Goal: Task Accomplishment & Management: Use online tool/utility

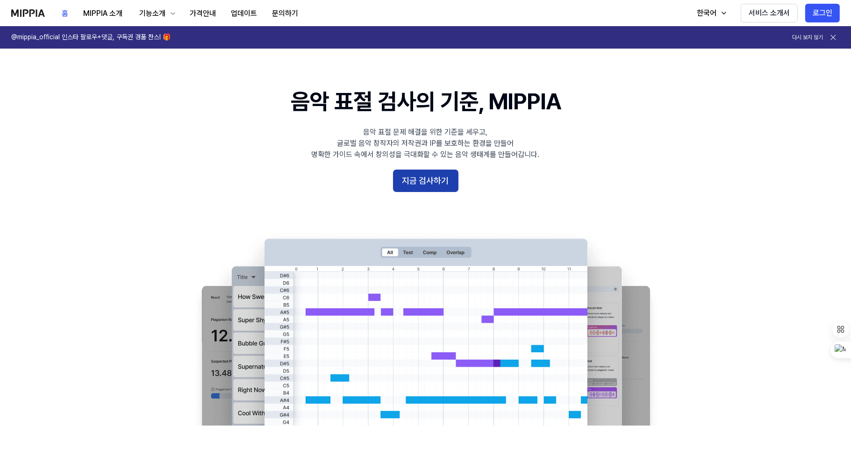
click at [427, 183] on button "지금 검사하기" at bounding box center [425, 181] width 65 height 22
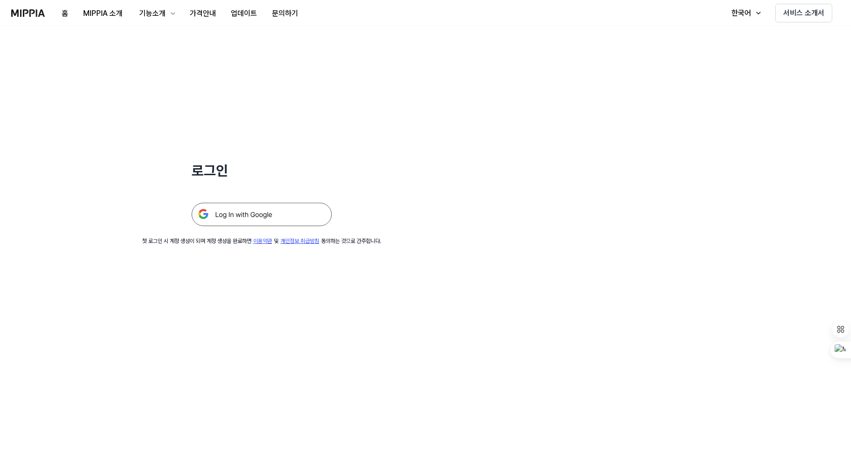
click at [259, 210] on img at bounding box center [262, 214] width 140 height 23
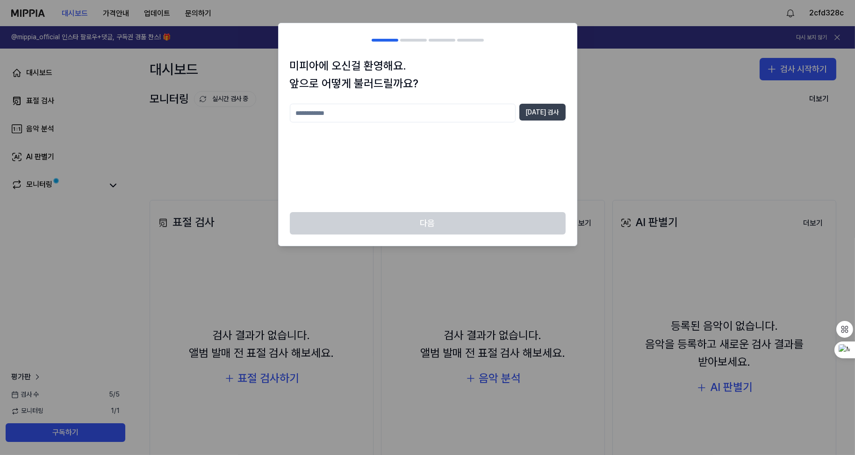
click at [550, 118] on button "[DATE] 검사" at bounding box center [542, 112] width 46 height 17
click at [487, 117] on input "text" at bounding box center [403, 113] width 226 height 19
type input "******"
click at [531, 114] on button "[DATE] 검사" at bounding box center [542, 112] width 46 height 17
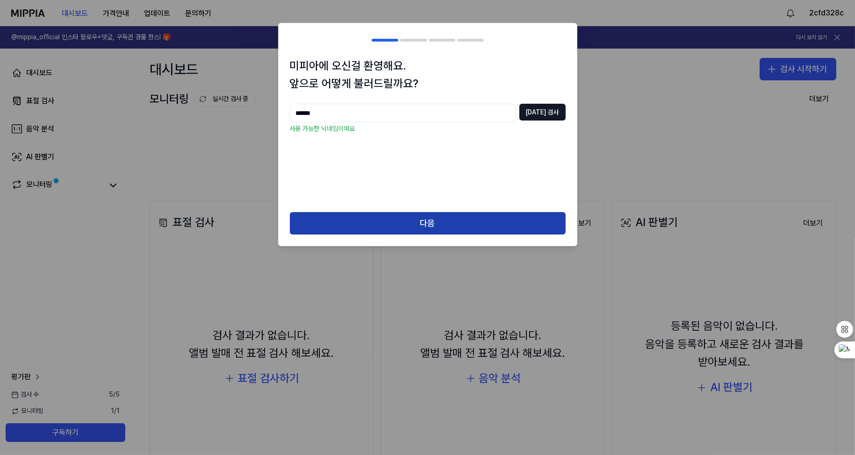
click at [467, 225] on button "다음" at bounding box center [428, 223] width 276 height 22
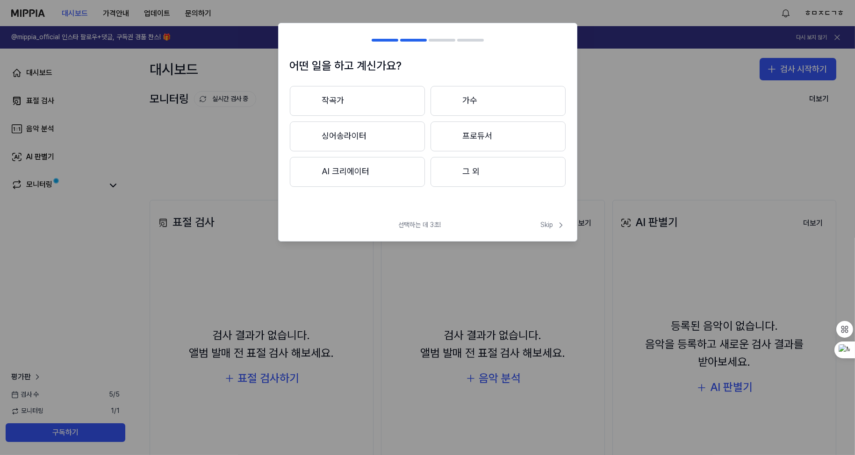
click at [388, 107] on button "작곡가" at bounding box center [357, 101] width 135 height 30
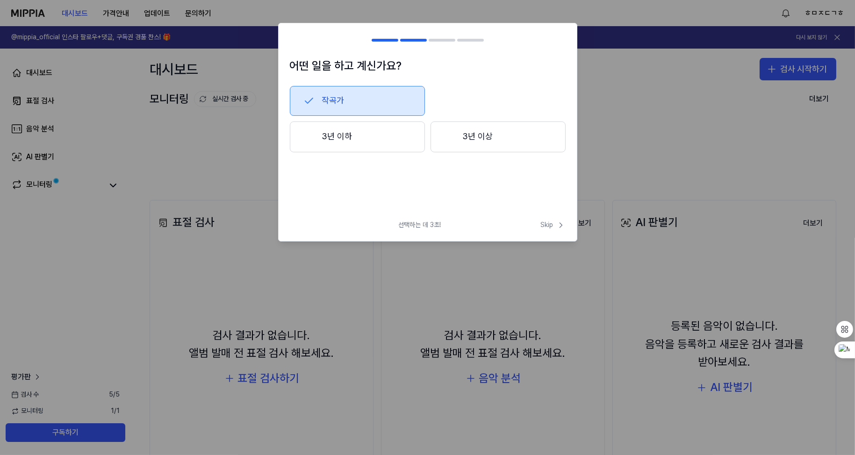
click at [369, 132] on button "3년 이하" at bounding box center [357, 137] width 135 height 31
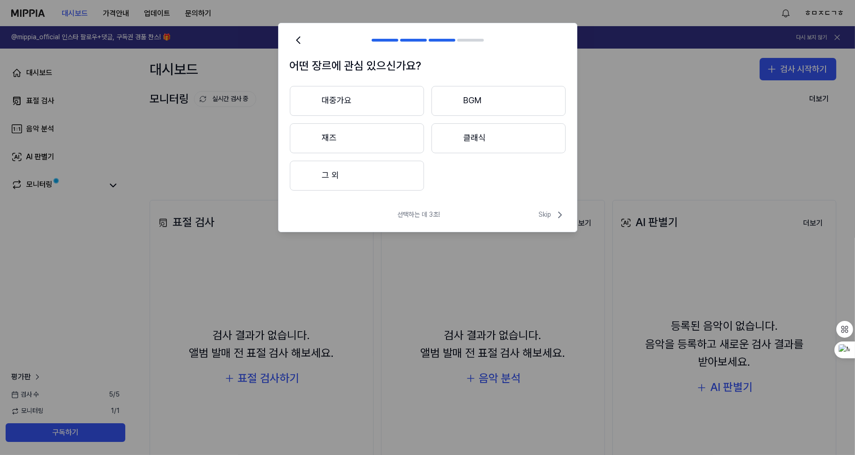
click at [371, 95] on button "대중가요" at bounding box center [357, 101] width 134 height 30
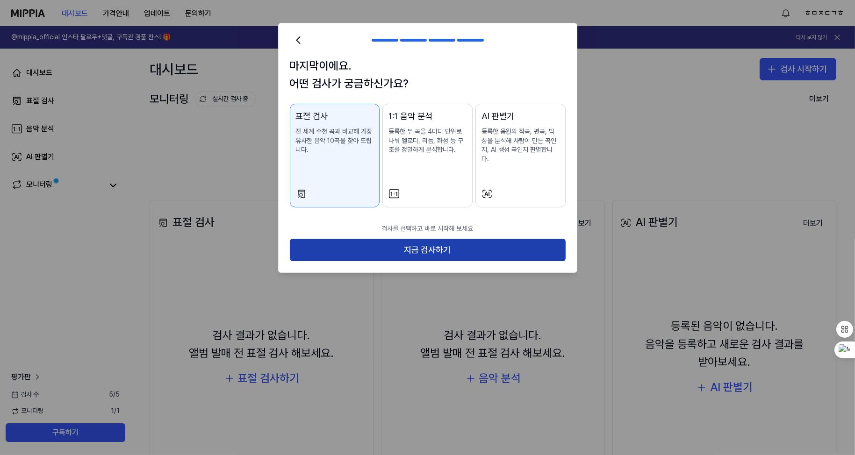
click at [405, 239] on button "지금 검사하기" at bounding box center [428, 250] width 276 height 22
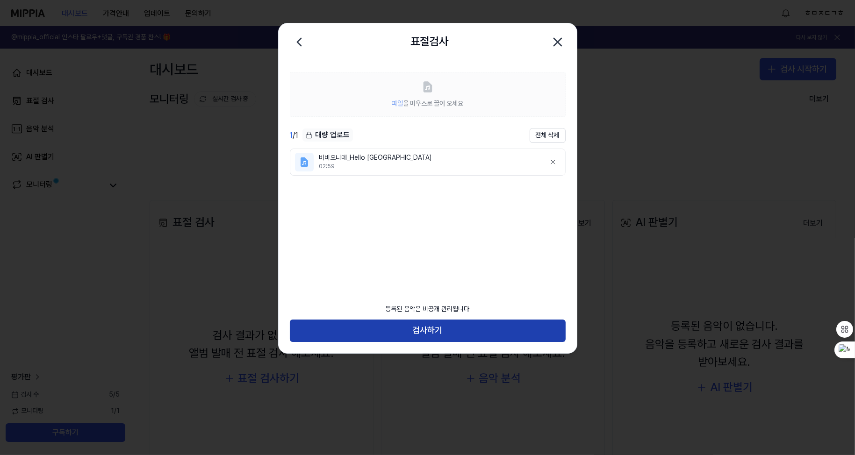
click at [450, 333] on button "검사하기" at bounding box center [428, 331] width 276 height 22
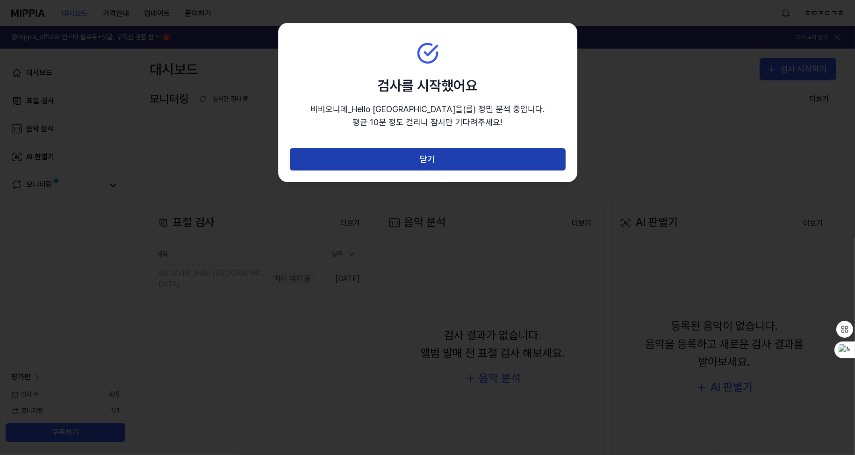
click at [458, 158] on button "닫기" at bounding box center [428, 159] width 276 height 22
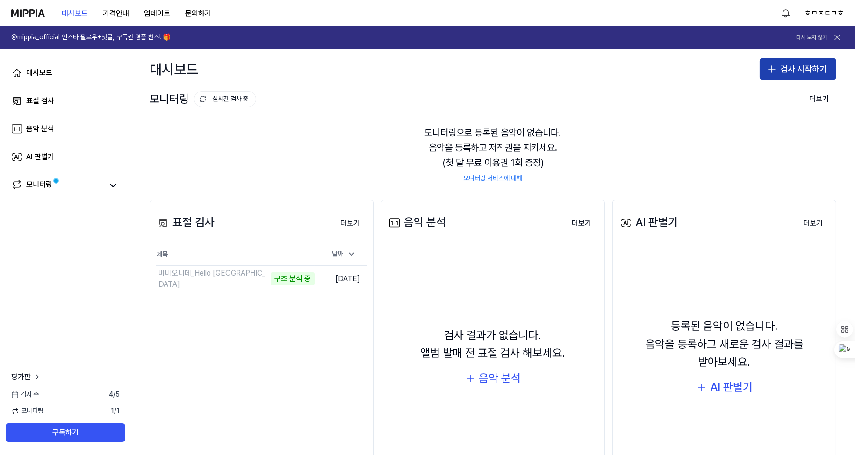
click at [770, 77] on button "검사 시작하기" at bounding box center [798, 69] width 77 height 22
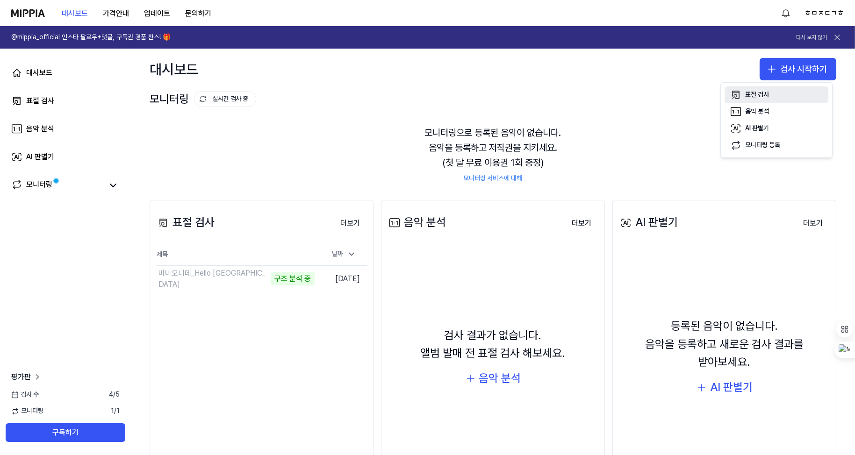
click at [765, 91] on div "표절 검사" at bounding box center [757, 94] width 24 height 9
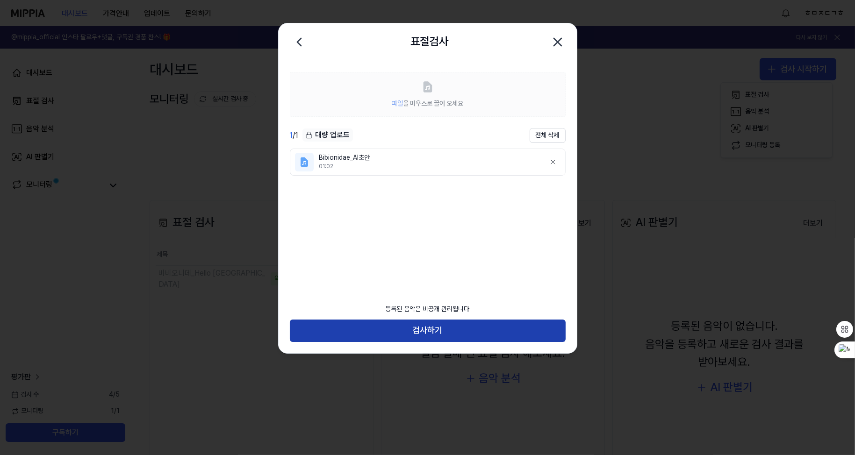
click at [431, 322] on button "검사하기" at bounding box center [428, 331] width 276 height 22
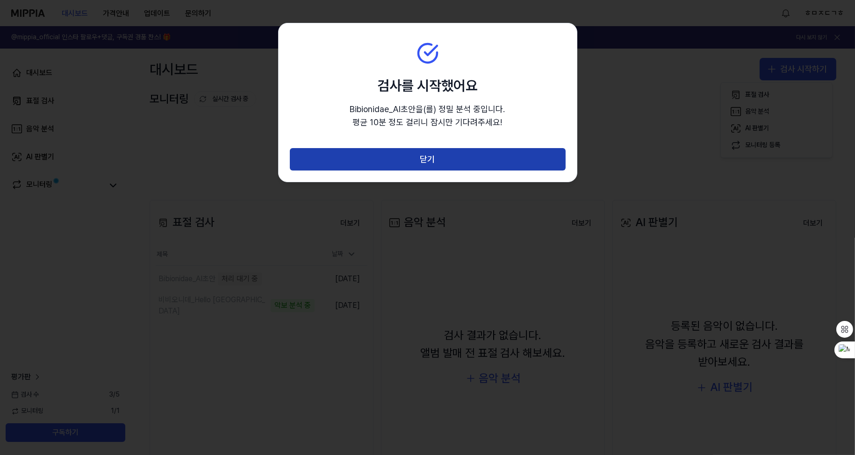
click at [477, 167] on button "닫기" at bounding box center [428, 159] width 276 height 22
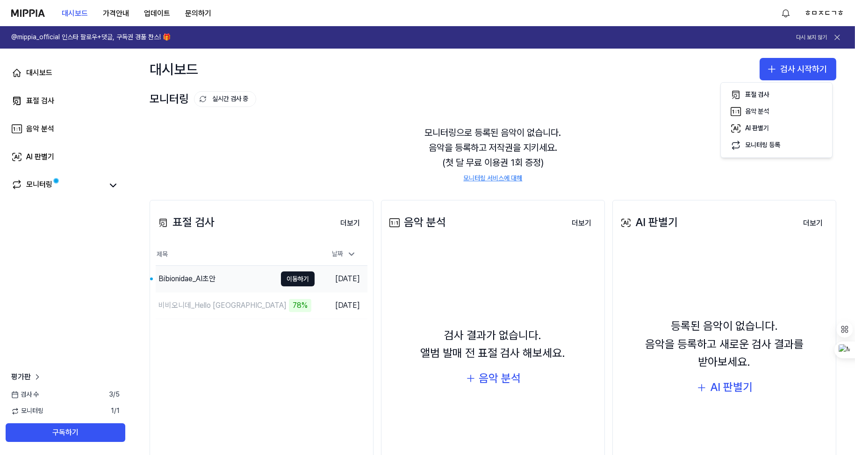
click at [247, 278] on div "Bibionidae_AI초안" at bounding box center [216, 279] width 121 height 26
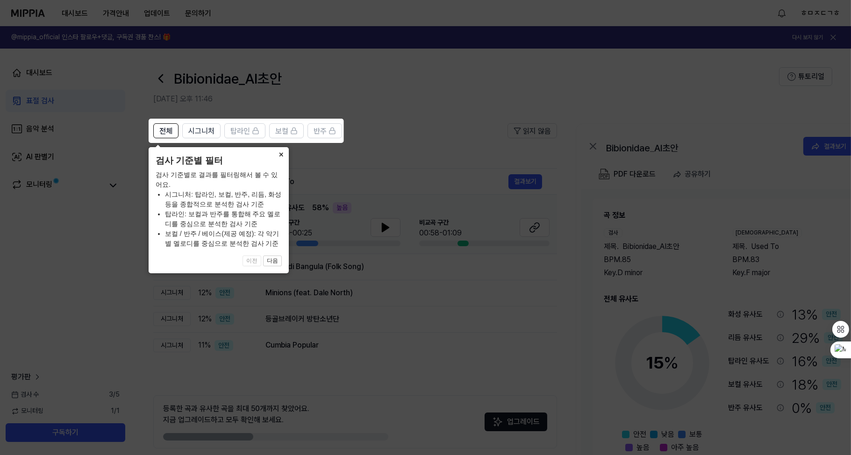
click at [279, 151] on button "×" at bounding box center [281, 153] width 15 height 13
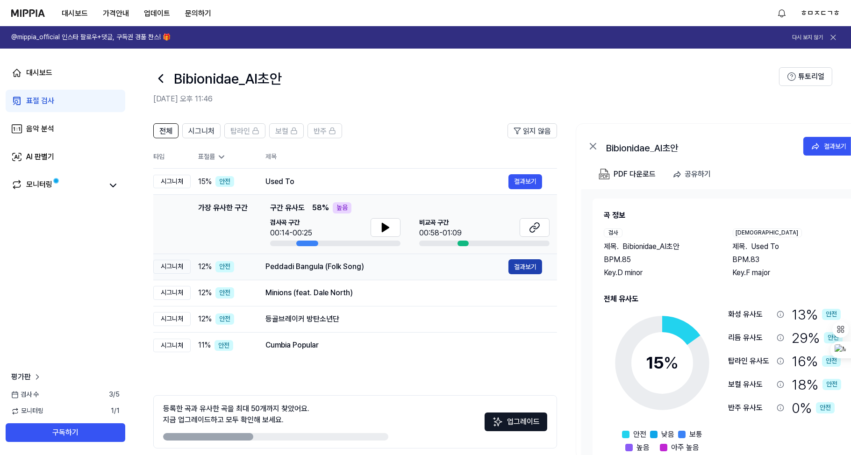
click at [524, 267] on button "결과보기" at bounding box center [526, 266] width 34 height 15
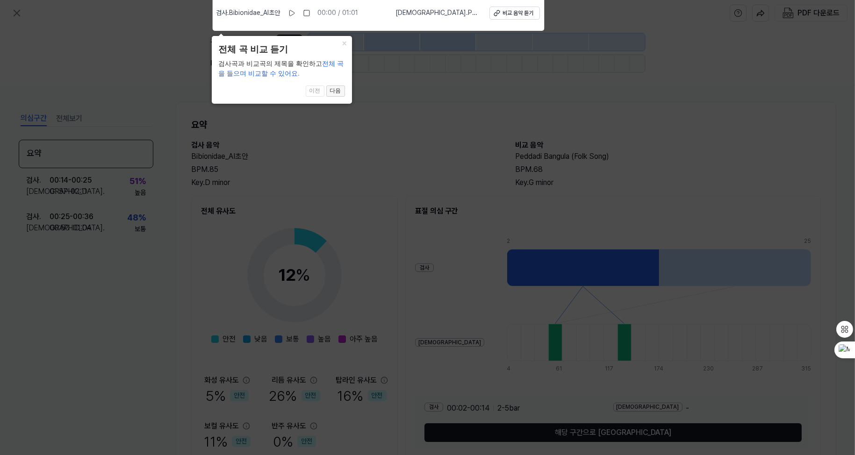
click at [339, 93] on button "다음" at bounding box center [335, 91] width 19 height 11
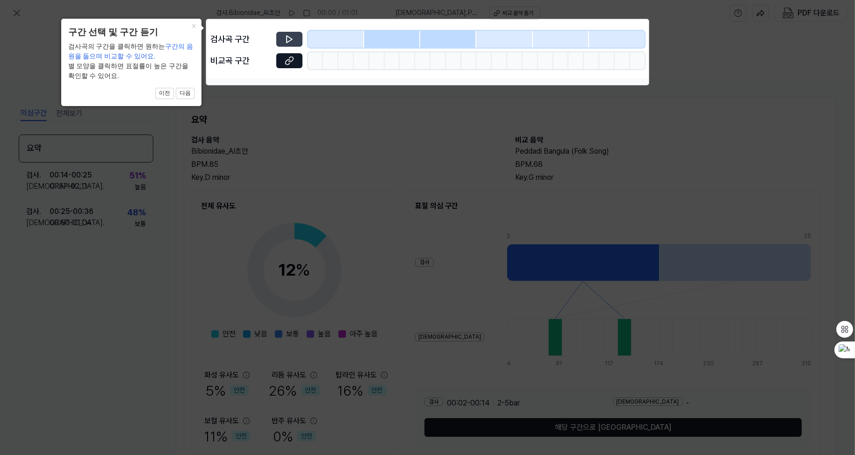
click at [288, 39] on icon at bounding box center [289, 39] width 9 height 9
click at [193, 98] on button "다음" at bounding box center [185, 93] width 19 height 11
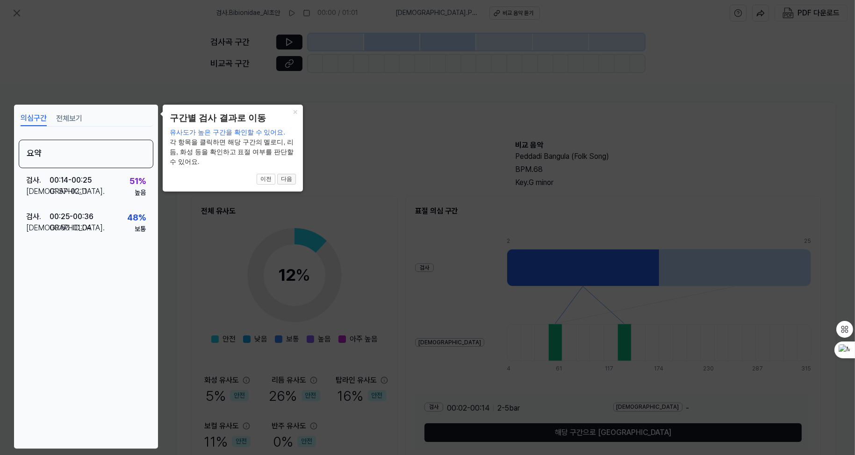
click at [290, 181] on button "다음" at bounding box center [286, 179] width 19 height 11
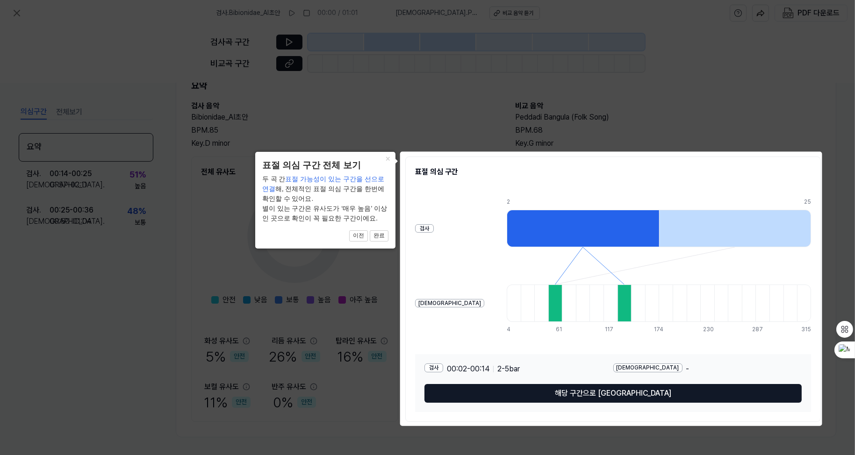
click at [384, 234] on button "완료" at bounding box center [379, 235] width 19 height 11
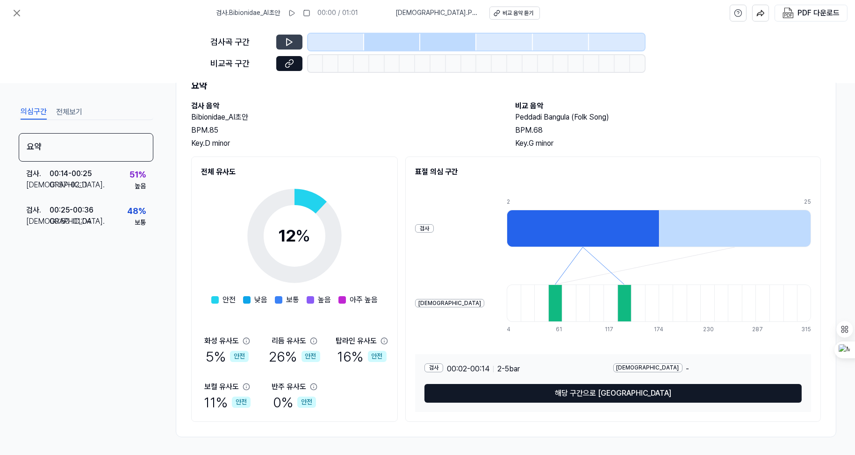
click at [288, 43] on icon at bounding box center [289, 41] width 9 height 9
click at [294, 43] on icon at bounding box center [289, 41] width 9 height 9
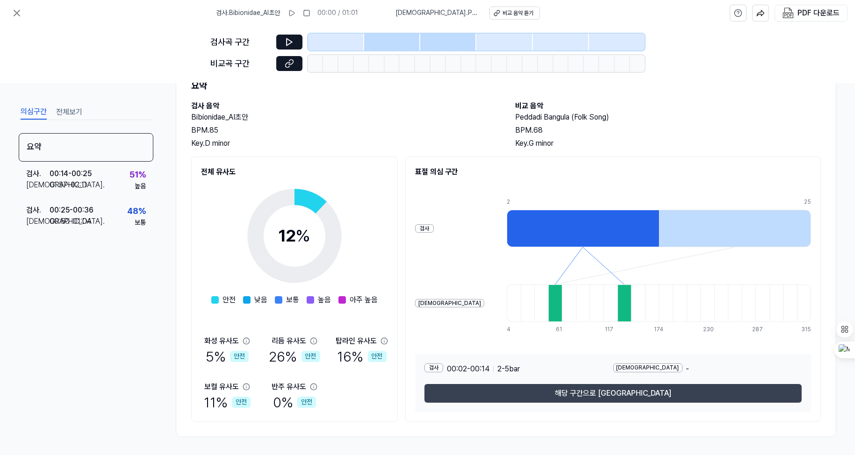
click at [610, 395] on button "해당 구간으로 [GEOGRAPHIC_DATA]" at bounding box center [612, 393] width 377 height 19
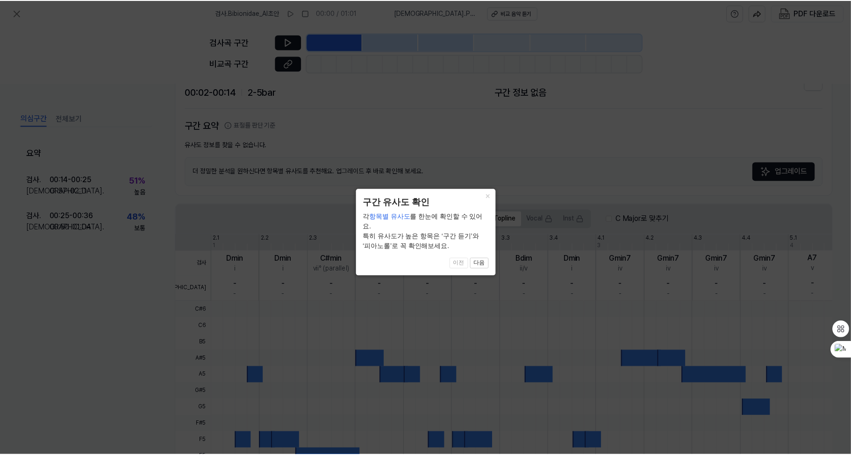
scroll to position [164, 0]
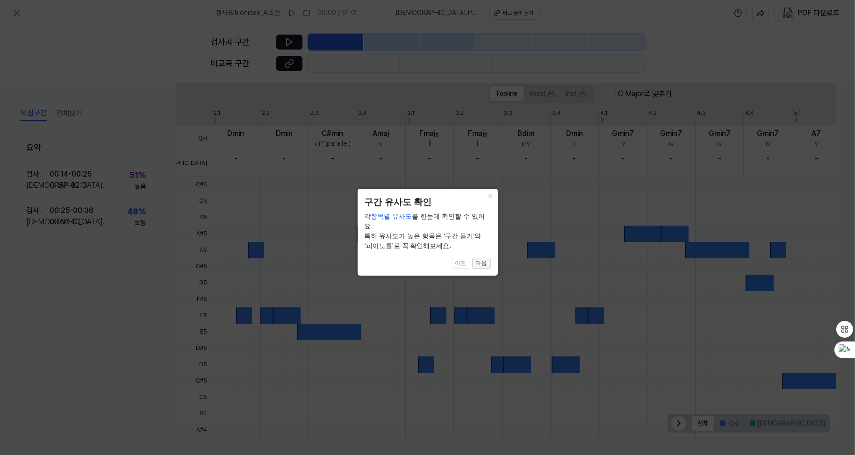
click at [477, 258] on button "다음" at bounding box center [481, 263] width 19 height 11
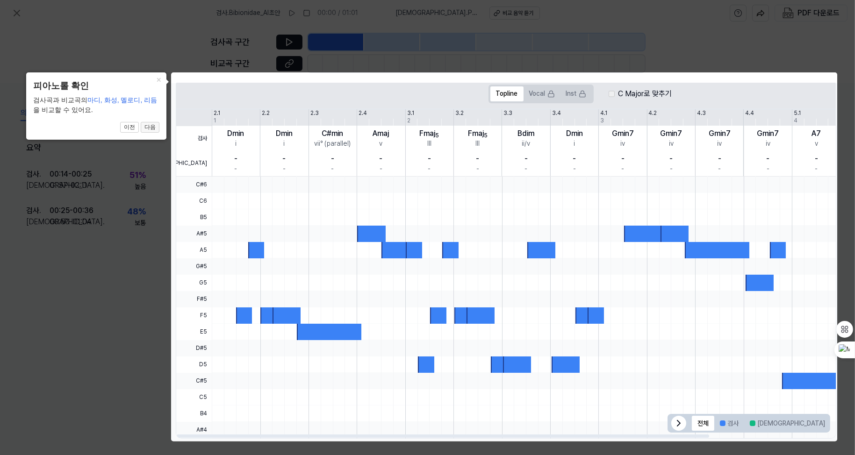
click at [156, 122] on button "다음" at bounding box center [150, 127] width 19 height 11
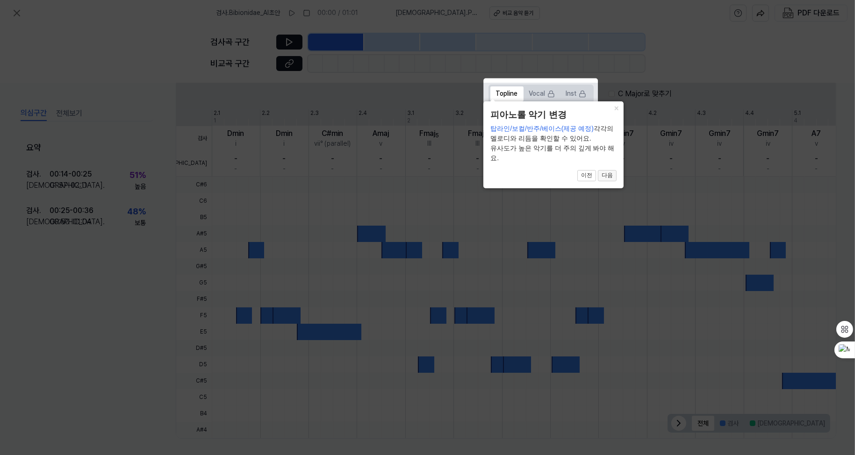
click at [603, 178] on button "다음" at bounding box center [607, 175] width 19 height 11
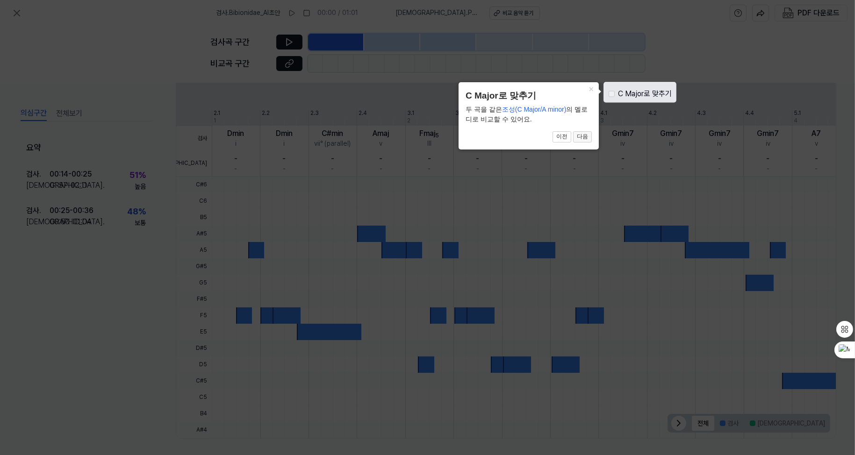
click at [580, 138] on button "다음" at bounding box center [582, 136] width 19 height 11
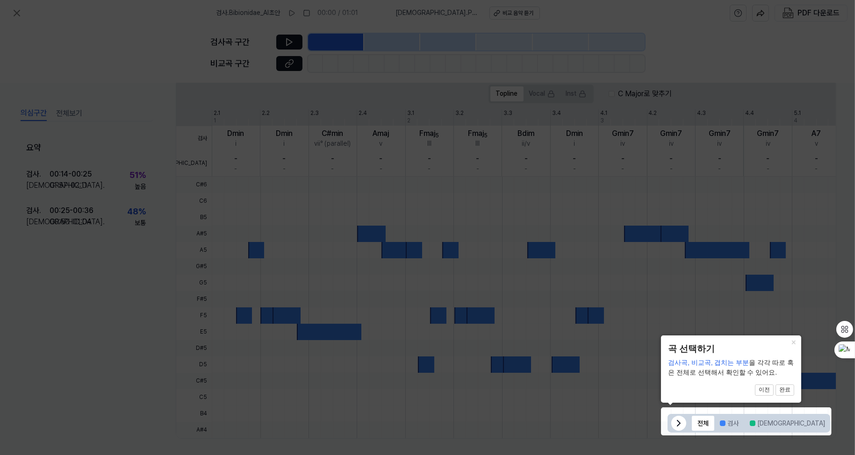
click at [788, 388] on button "완료" at bounding box center [785, 390] width 19 height 11
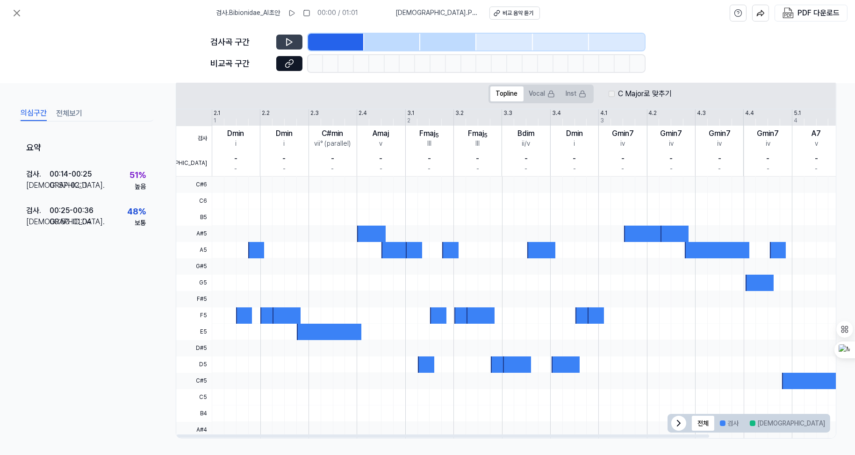
click at [283, 39] on button at bounding box center [289, 42] width 26 height 15
click at [292, 67] on icon at bounding box center [289, 63] width 9 height 9
click at [298, 43] on button at bounding box center [289, 42] width 26 height 15
click at [295, 65] on button at bounding box center [289, 63] width 26 height 15
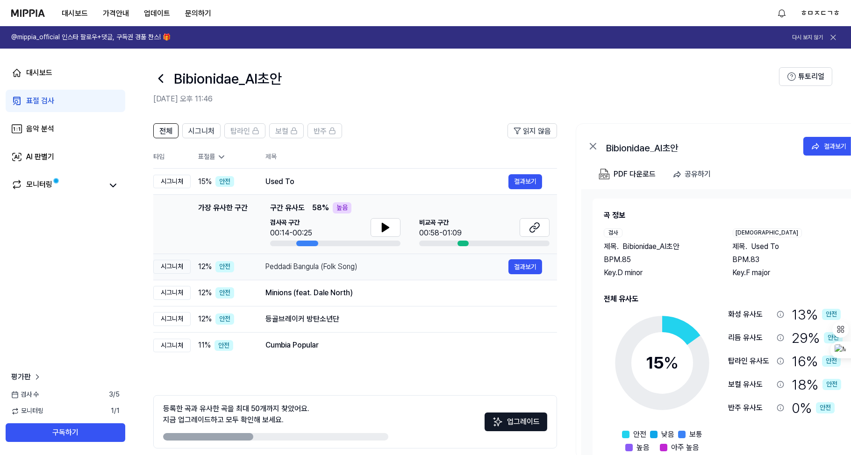
click at [371, 277] on td "Peddadi Bangula (Folk Song) 결과보기" at bounding box center [404, 267] width 307 height 26
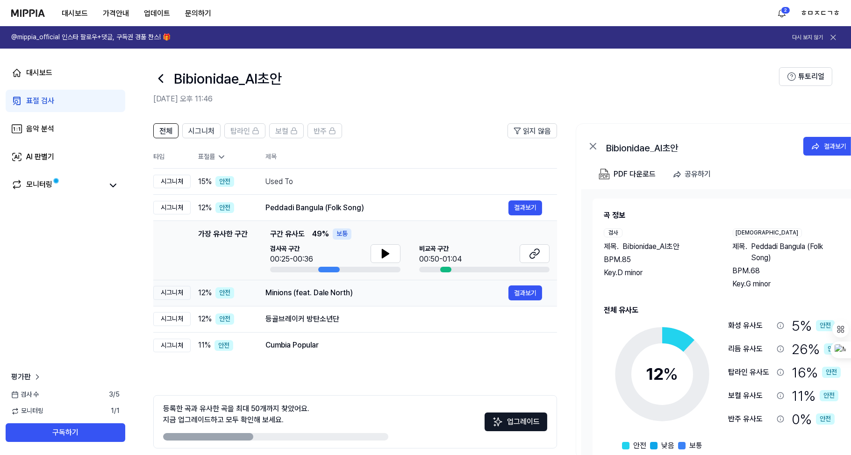
click at [382, 299] on div "Minions (feat. Dale North) 결과보기" at bounding box center [404, 293] width 277 height 15
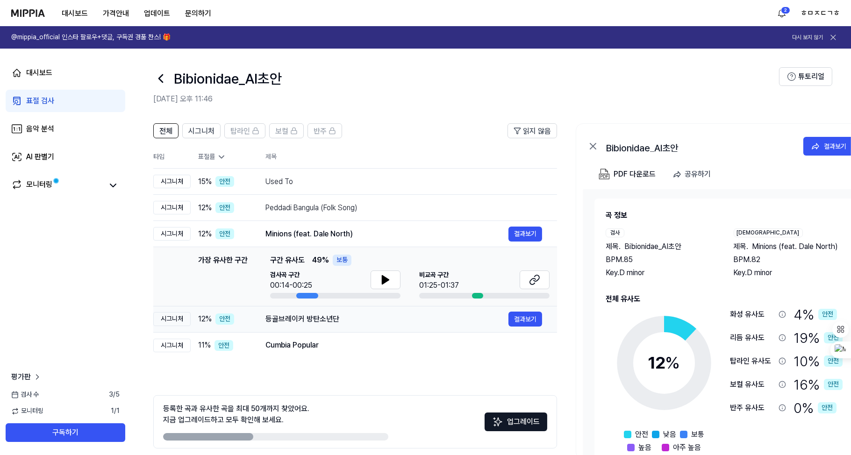
click at [373, 317] on div "등골브레이커 방탄소년단" at bounding box center [387, 319] width 243 height 11
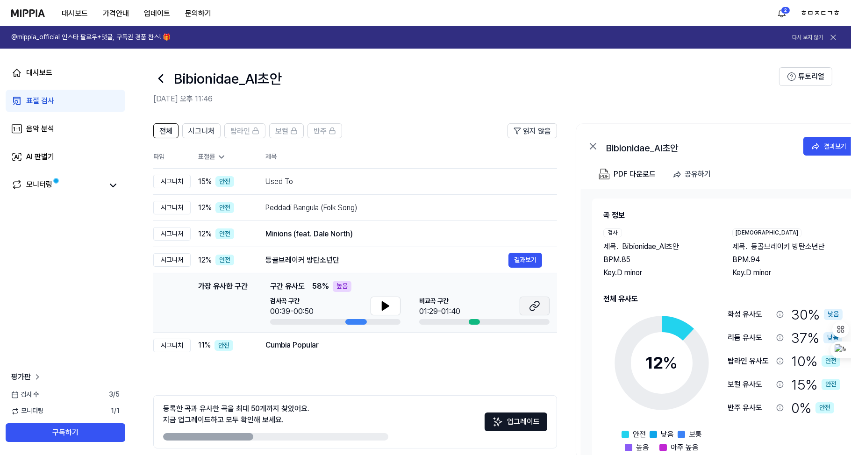
click at [531, 301] on icon at bounding box center [534, 306] width 11 height 11
click at [385, 312] on button at bounding box center [386, 306] width 30 height 19
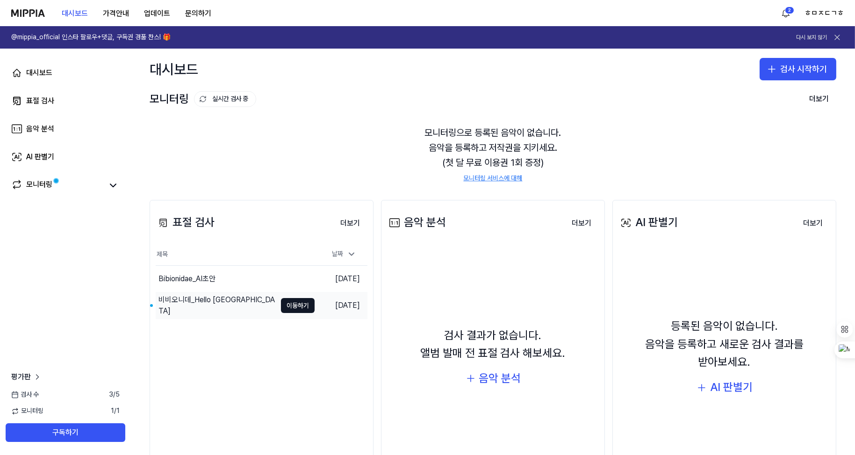
click at [240, 300] on div "비비오니데_Hello [GEOGRAPHIC_DATA]" at bounding box center [216, 306] width 121 height 26
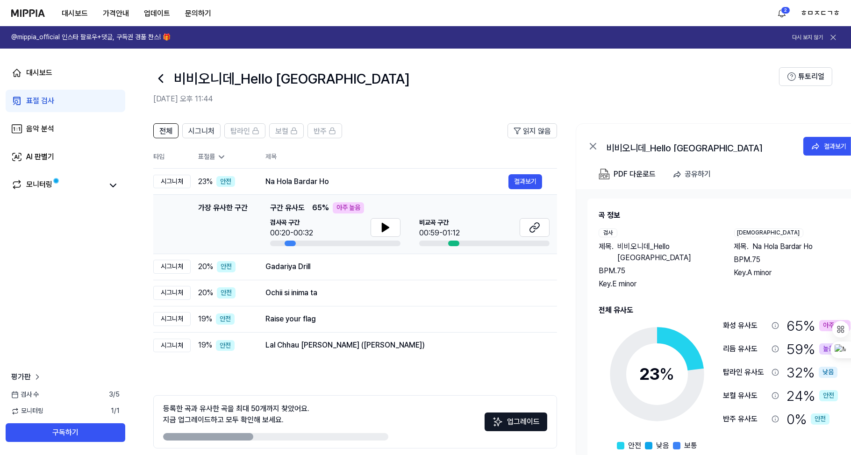
click at [391, 238] on div at bounding box center [386, 228] width 30 height 21
click at [389, 234] on button at bounding box center [386, 227] width 30 height 19
click at [535, 231] on icon at bounding box center [534, 227] width 11 height 11
click at [391, 227] on button at bounding box center [386, 227] width 30 height 19
click at [392, 228] on button at bounding box center [386, 227] width 30 height 19
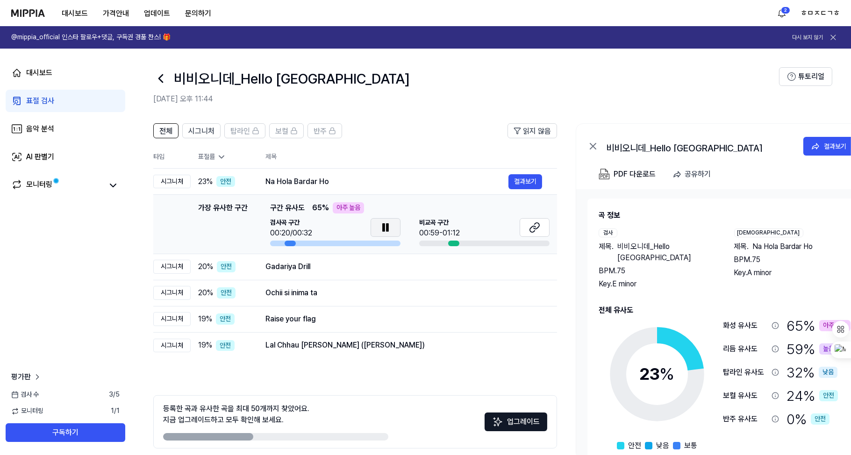
click at [392, 228] on button at bounding box center [386, 227] width 30 height 19
click at [119, 188] on button at bounding box center [113, 185] width 13 height 13
click at [39, 188] on div "모니터링" at bounding box center [39, 185] width 26 height 13
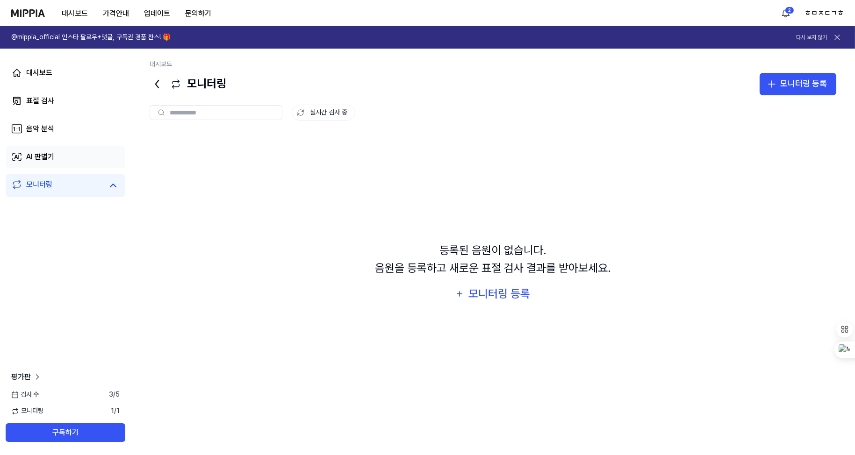
click at [56, 155] on link "AI 판별기" at bounding box center [66, 157] width 120 height 22
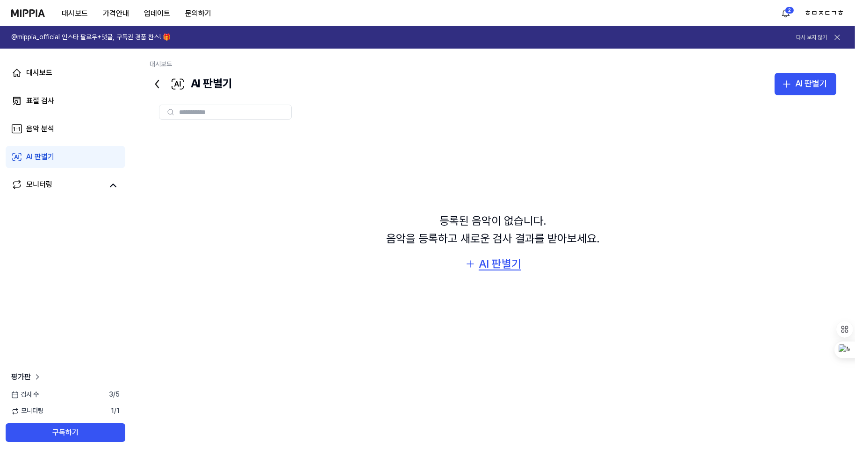
click at [490, 261] on div "AI 판별기" at bounding box center [500, 264] width 43 height 18
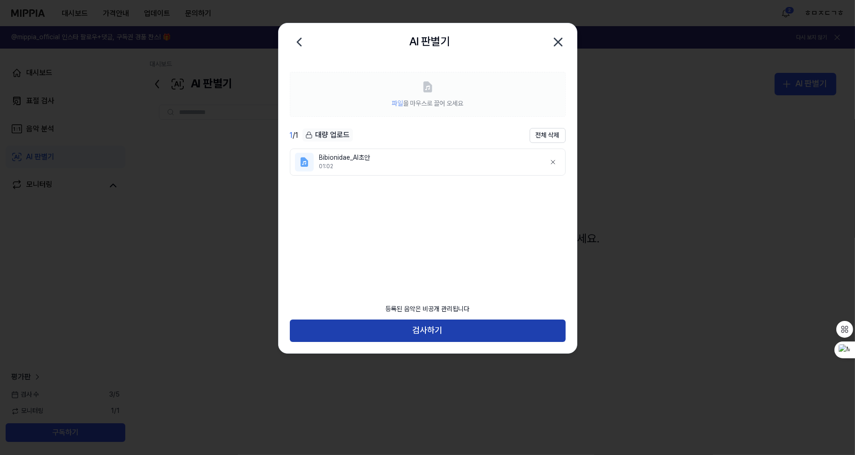
click at [444, 332] on button "검사하기" at bounding box center [428, 331] width 276 height 22
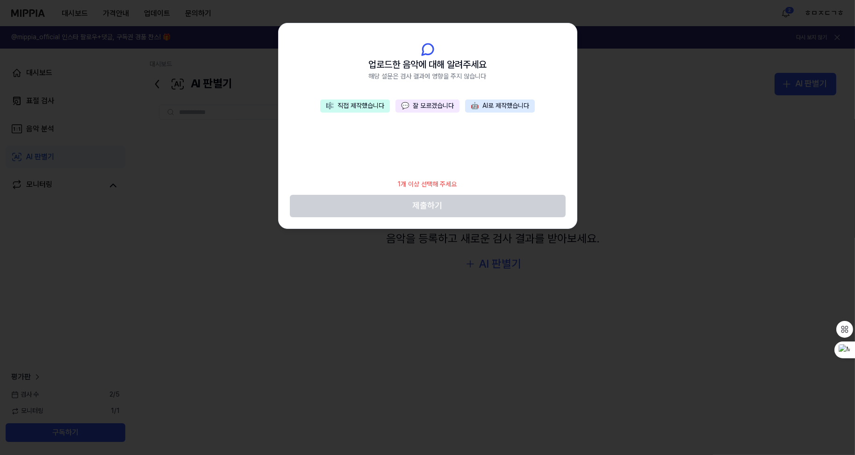
click at [496, 108] on button "🤖 AI로 제작했습니다" at bounding box center [500, 106] width 70 height 13
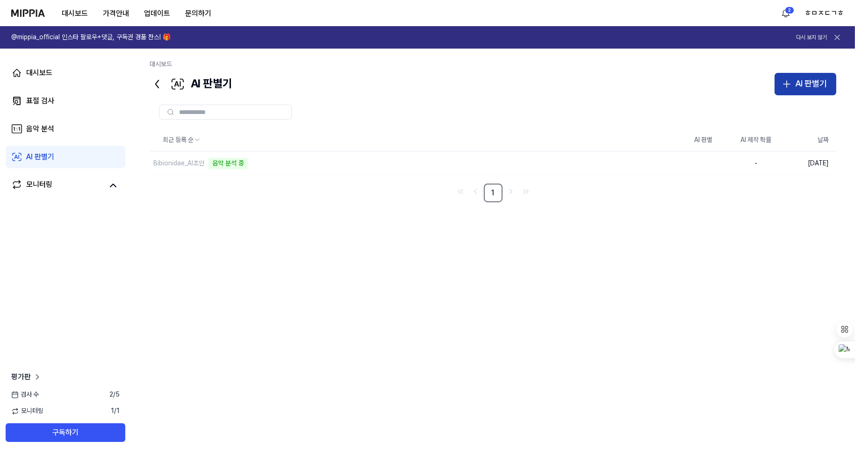
click at [826, 83] on div "AI 판별기" at bounding box center [811, 84] width 32 height 14
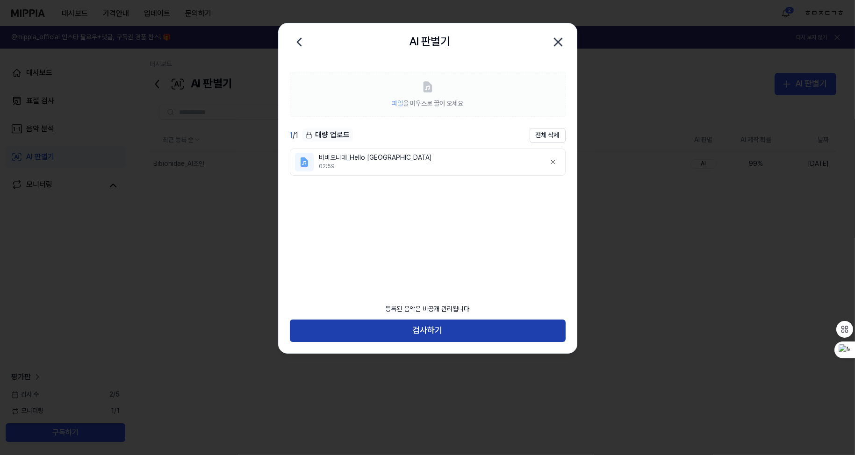
click at [416, 335] on button "검사하기" at bounding box center [428, 331] width 276 height 22
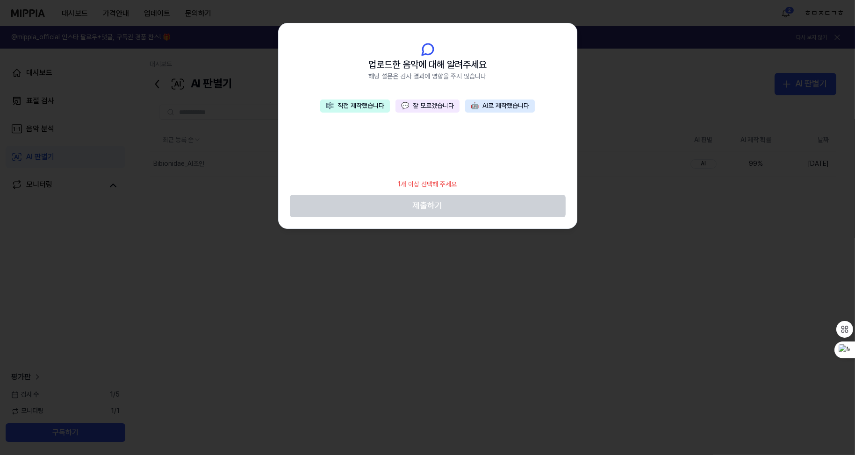
click at [504, 105] on button "🤖 AI로 제작했습니다" at bounding box center [500, 106] width 70 height 13
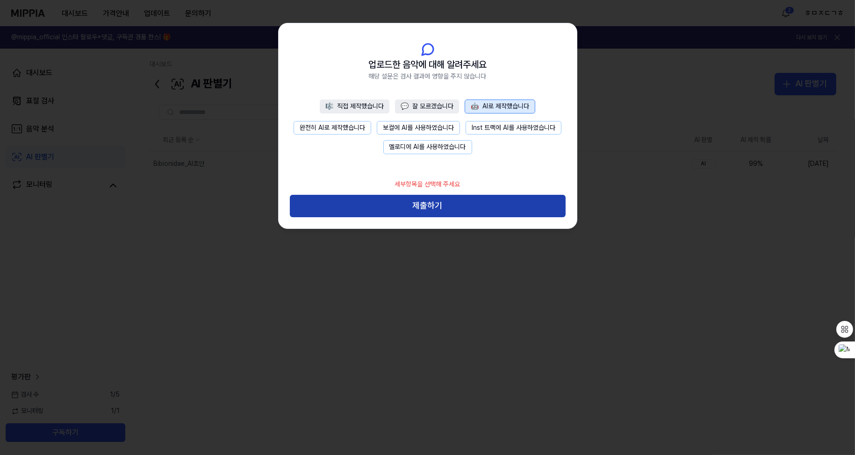
click at [358, 202] on button "제출하기" at bounding box center [428, 206] width 276 height 22
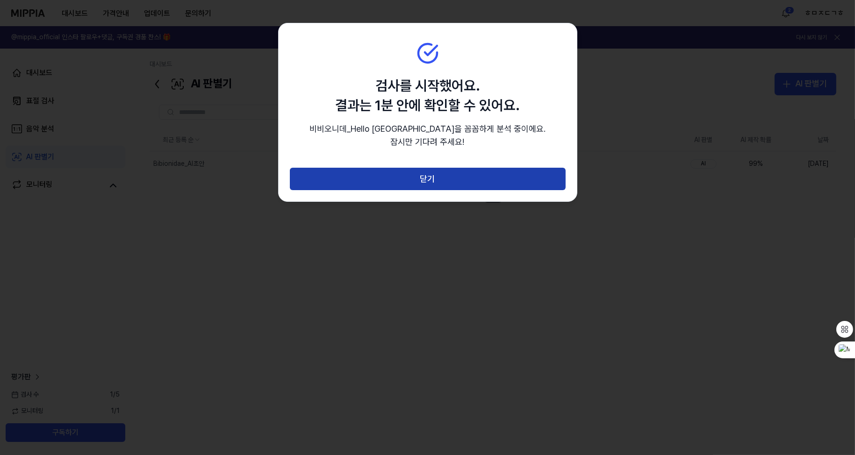
click at [415, 172] on button "닫기" at bounding box center [428, 179] width 276 height 22
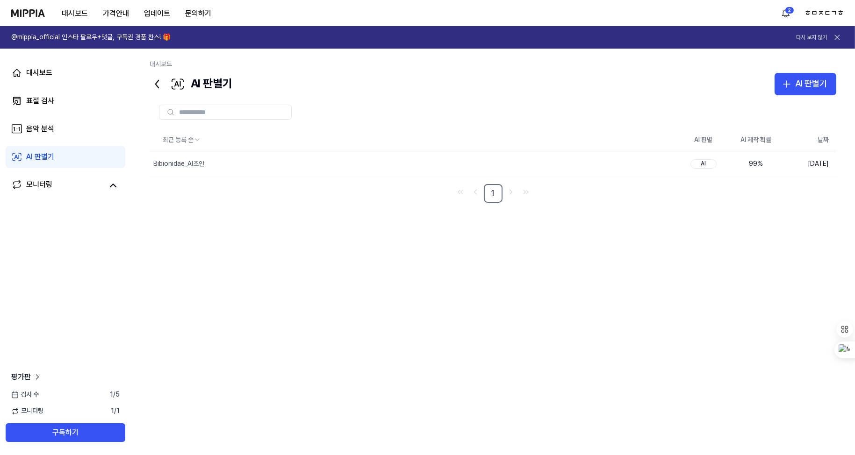
click at [666, 230] on div "최근 등록 순 AI 판별 AI 제작 확률 날짜 Bibionidae_AI초안 삭제 AI 99 % [DATE] 1" at bounding box center [493, 277] width 687 height 296
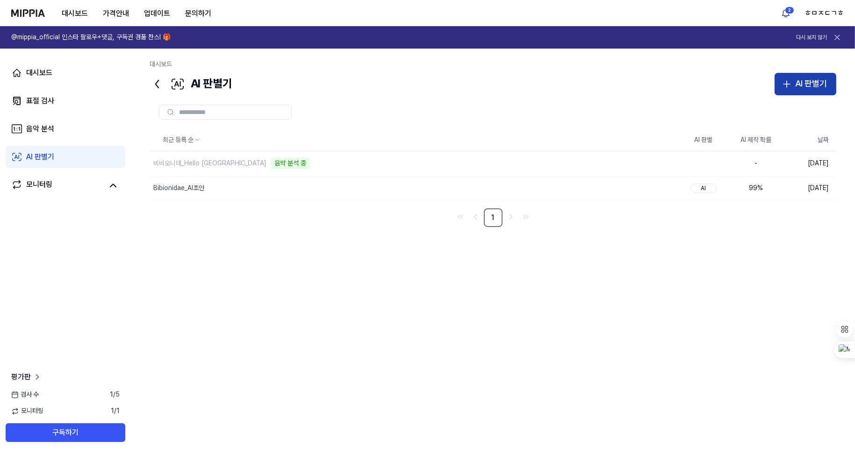
click at [786, 89] on icon "button" at bounding box center [786, 84] width 11 height 11
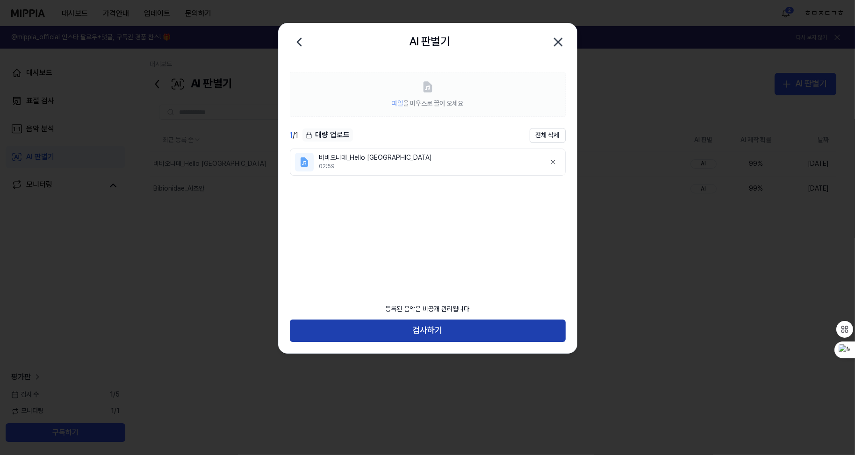
click at [423, 324] on button "검사하기" at bounding box center [428, 331] width 276 height 22
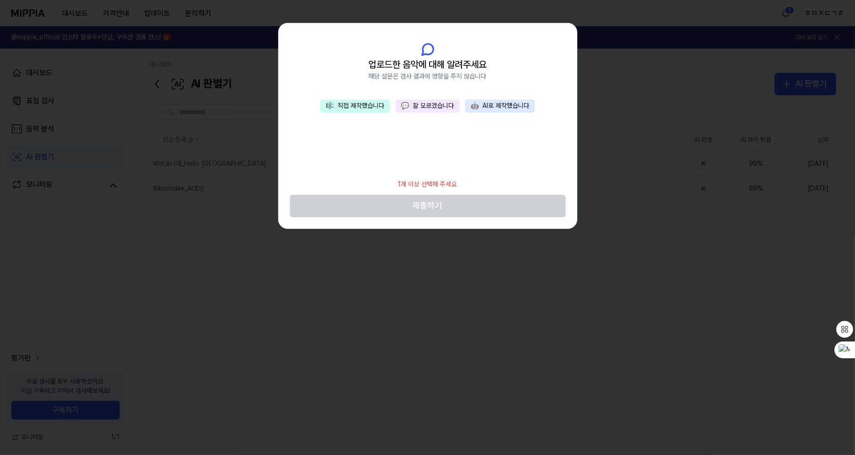
click at [368, 107] on button "🎼 직접 제작했습니다" at bounding box center [355, 106] width 70 height 13
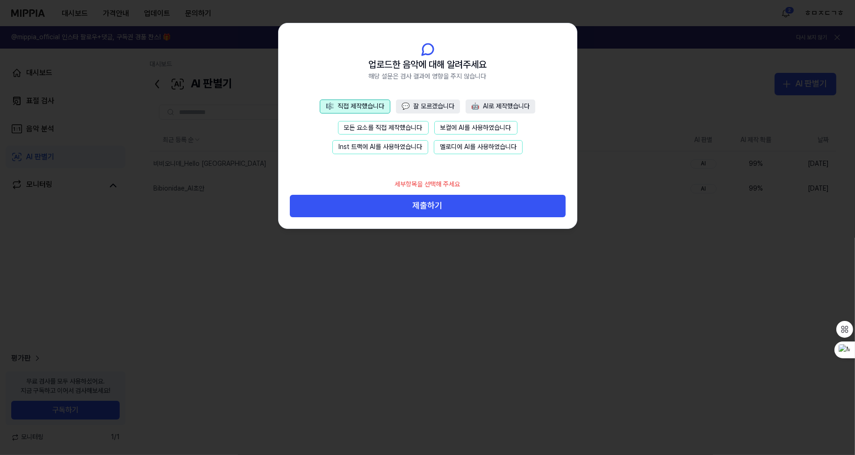
click at [453, 124] on button "보컬에 AI를 사용하였습니다" at bounding box center [475, 128] width 83 height 14
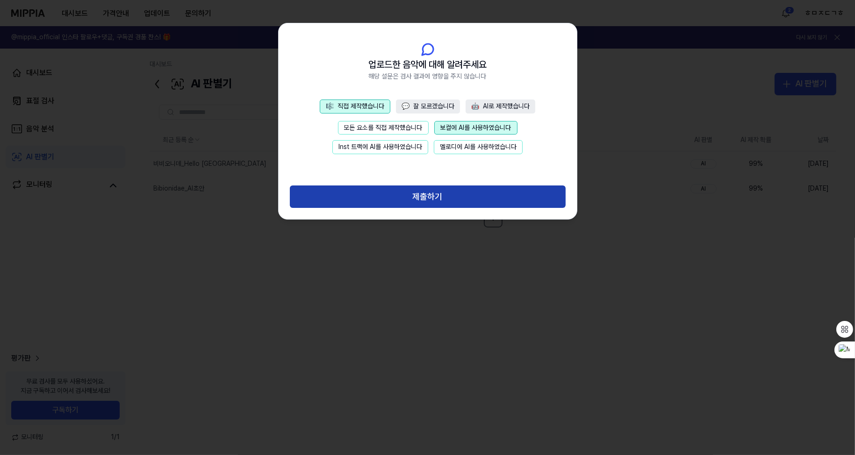
click at [445, 196] on button "제출하기" at bounding box center [428, 197] width 276 height 22
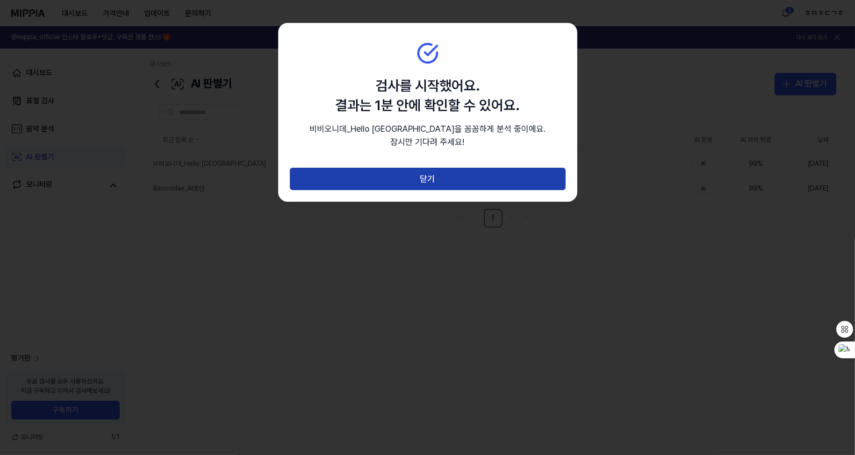
click at [444, 169] on button "닫기" at bounding box center [428, 179] width 276 height 22
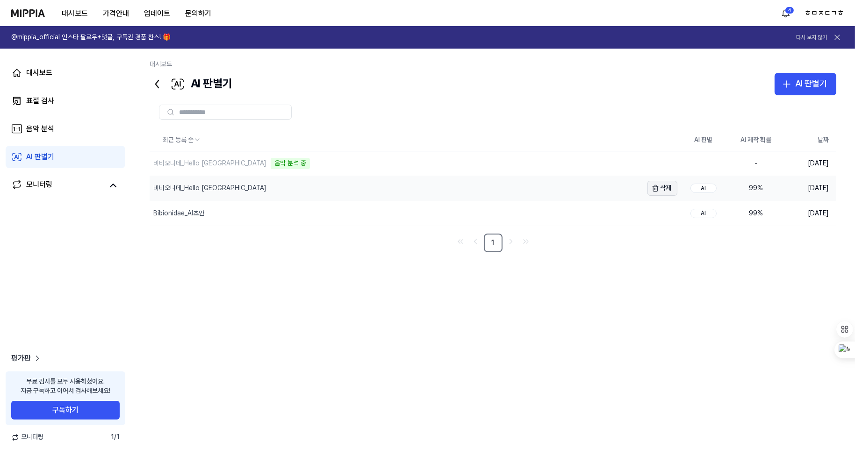
click at [664, 189] on button "삭제" at bounding box center [662, 188] width 30 height 15
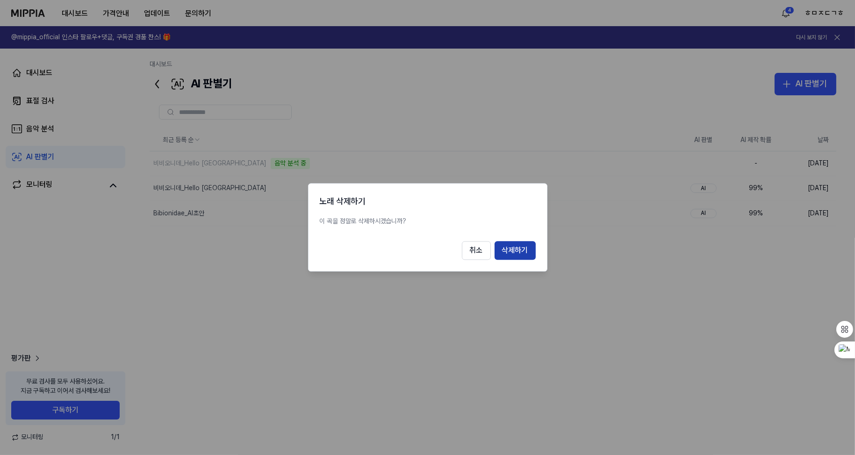
click at [522, 252] on button "삭제하기" at bounding box center [515, 251] width 41 height 19
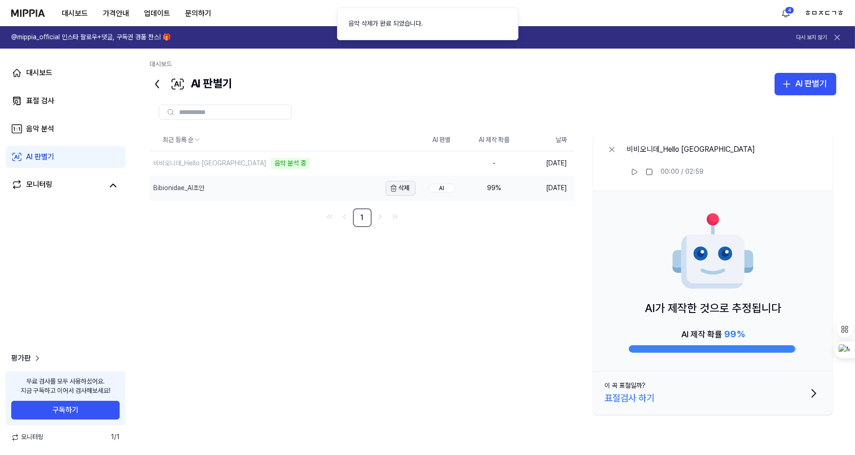
click at [405, 191] on button "삭제" at bounding box center [401, 188] width 30 height 15
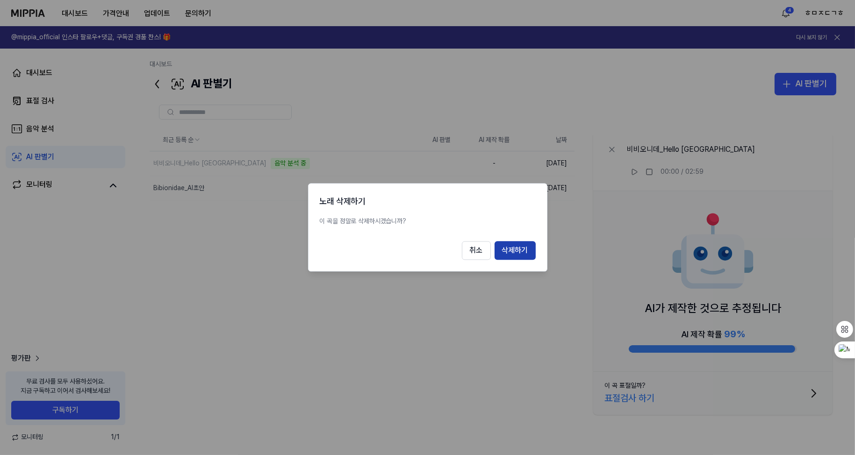
click at [522, 255] on button "삭제하기" at bounding box center [515, 251] width 41 height 19
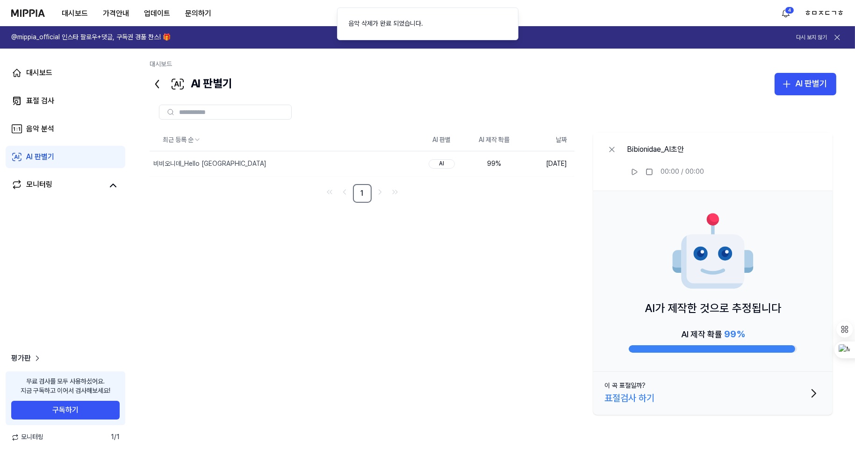
click at [548, 211] on div "최근 등록 순 AI 판별 AI 제작 확률 날짜 비비오니데_Hello Chicago 삭제 AI 99 % [DATE] 1 Bibionidae_AI…" at bounding box center [493, 277] width 687 height 296
click at [367, 167] on div "비비오니데_Hello [GEOGRAPHIC_DATA]" at bounding box center [265, 163] width 231 height 24
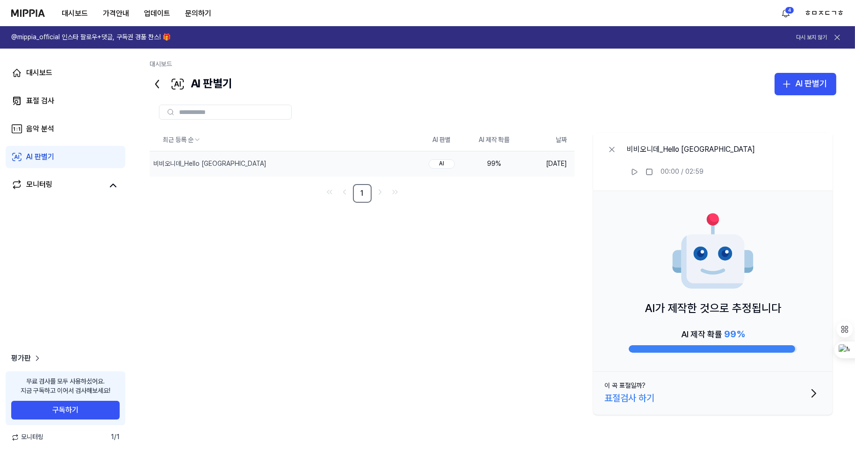
click at [735, 388] on button "이 곡 표절일까? 표절검사 하기" at bounding box center [712, 393] width 239 height 43
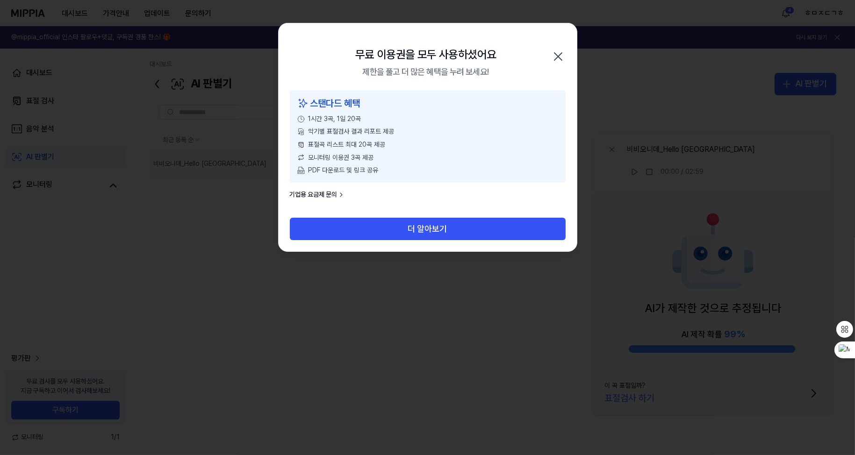
click at [552, 51] on icon "button" at bounding box center [558, 56] width 15 height 15
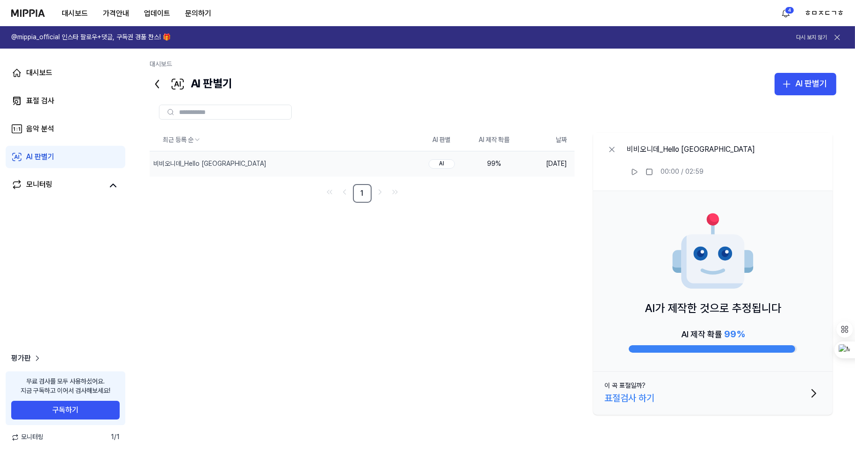
click at [446, 156] on td "AI" at bounding box center [442, 163] width 52 height 25
click at [442, 167] on div "AI" at bounding box center [442, 163] width 26 height 9
click at [447, 164] on div "AI" at bounding box center [442, 163] width 26 height 9
click at [406, 164] on button "삭제" at bounding box center [401, 163] width 30 height 15
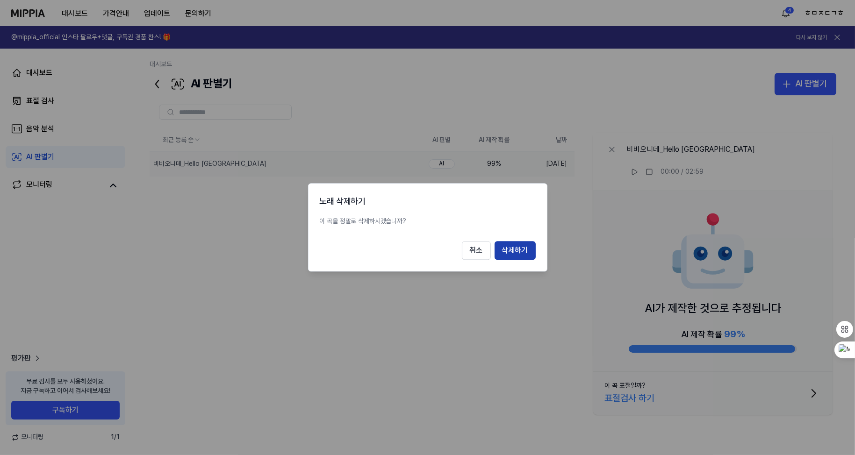
click at [516, 251] on button "삭제하기" at bounding box center [515, 251] width 41 height 19
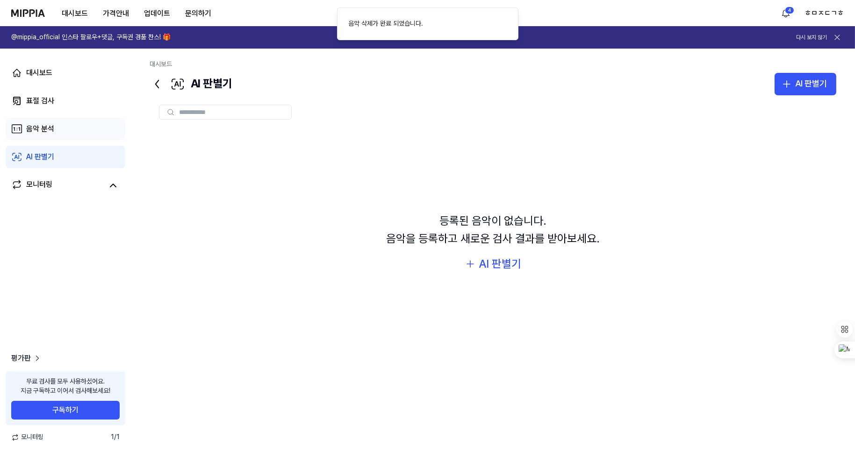
click at [54, 124] on link "음악 분석" at bounding box center [66, 129] width 120 height 22
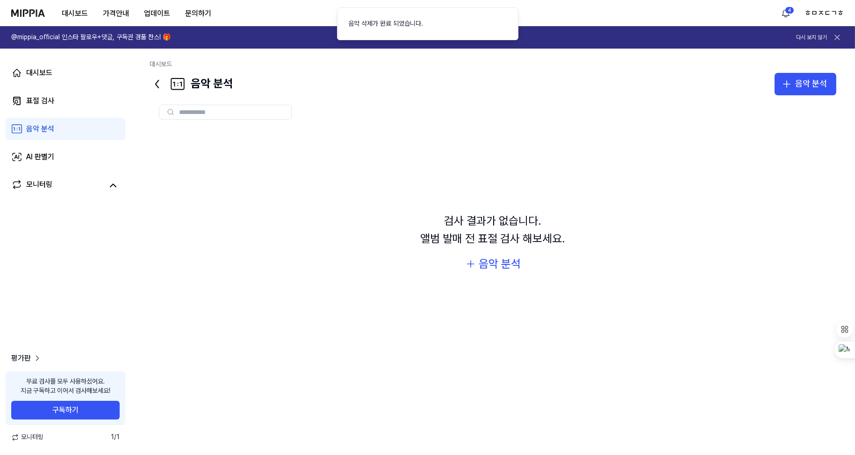
click at [53, 115] on div "대시보드 표절 검사 음악 분석 AI 판별기 모니터링" at bounding box center [65, 130] width 131 height 162
click at [58, 102] on link "표절 검사" at bounding box center [66, 101] width 120 height 22
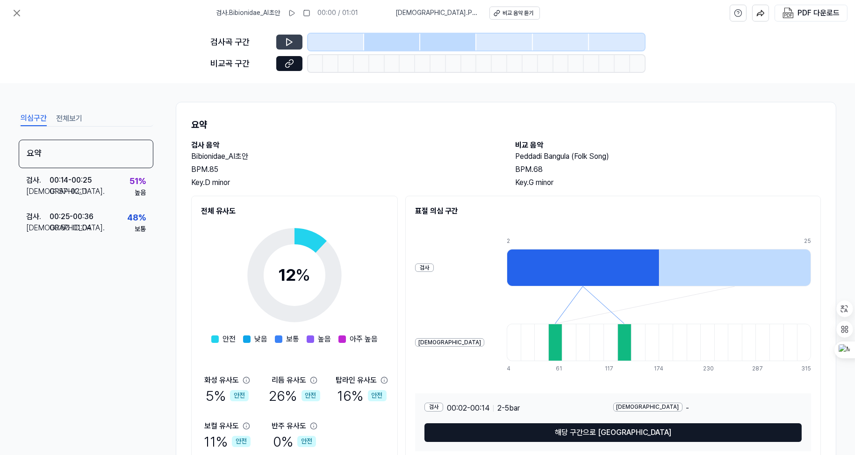
click at [289, 38] on icon at bounding box center [289, 41] width 9 height 9
click at [291, 62] on icon at bounding box center [289, 63] width 9 height 9
click at [283, 65] on button at bounding box center [289, 63] width 26 height 15
click at [283, 58] on button at bounding box center [289, 63] width 26 height 15
click at [286, 64] on icon at bounding box center [289, 63] width 9 height 9
